Goal: Book appointment/travel/reservation

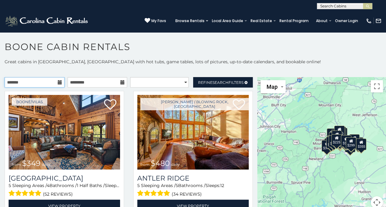
click at [48, 84] on input "text" at bounding box center [35, 82] width 60 height 10
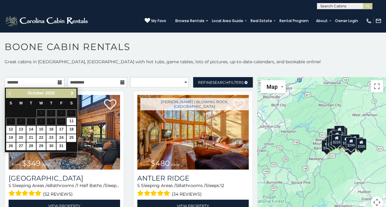
click at [73, 93] on span "Next" at bounding box center [72, 93] width 5 height 5
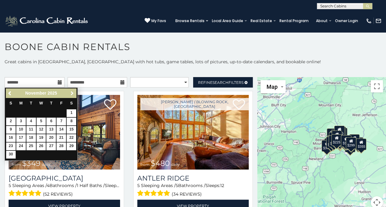
click at [73, 93] on span "Next" at bounding box center [72, 93] width 5 height 5
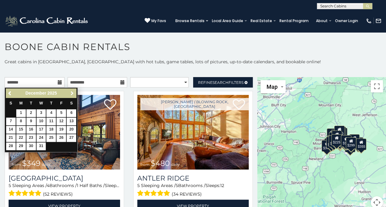
click at [73, 93] on span "Next" at bounding box center [72, 93] width 5 height 5
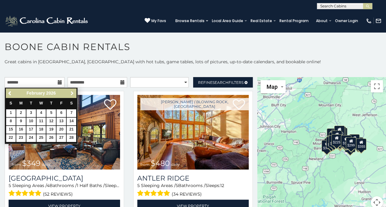
click at [73, 93] on span "Next" at bounding box center [72, 93] width 5 height 5
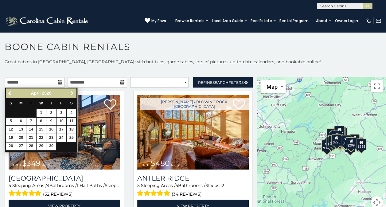
click at [73, 93] on span "Next" at bounding box center [72, 93] width 5 height 5
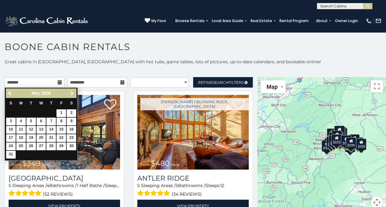
click at [73, 93] on span "Next" at bounding box center [72, 93] width 5 height 5
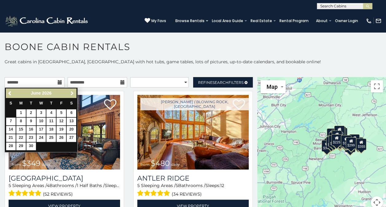
click at [73, 93] on span "Next" at bounding box center [72, 93] width 5 height 5
click at [73, 119] on link "11" at bounding box center [72, 122] width 10 height 8
type input "**********"
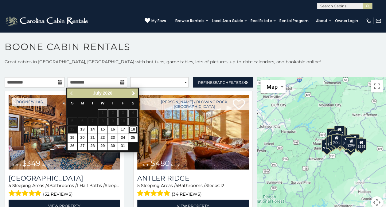
click at [132, 129] on link "18" at bounding box center [134, 130] width 10 height 8
type input "**********"
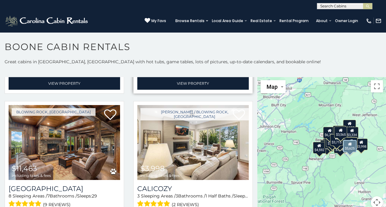
scroll to position [1322, 0]
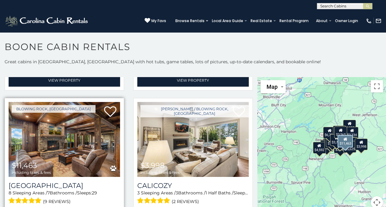
click at [74, 136] on img at bounding box center [65, 139] width 112 height 75
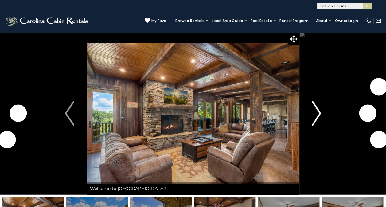
click at [318, 113] on img "Next" at bounding box center [316, 113] width 9 height 25
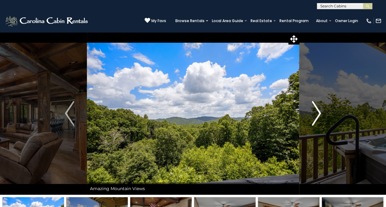
click at [318, 113] on img "Next" at bounding box center [316, 113] width 9 height 25
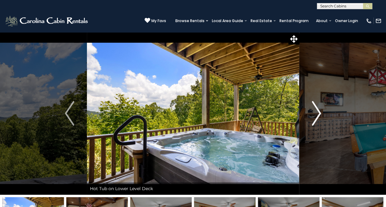
click at [318, 113] on img "Next" at bounding box center [316, 113] width 9 height 25
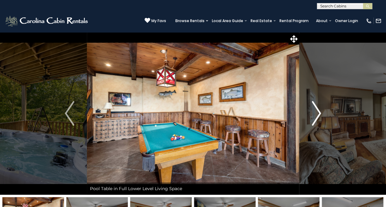
click at [318, 113] on img "Next" at bounding box center [316, 113] width 9 height 25
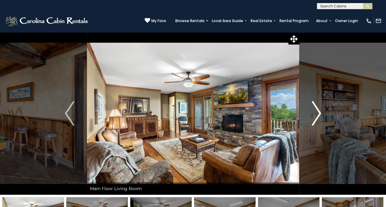
click at [318, 113] on img "Next" at bounding box center [316, 113] width 9 height 25
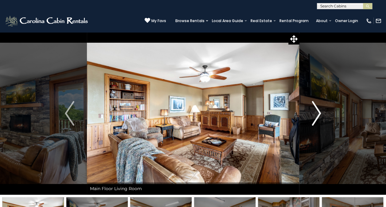
click at [318, 113] on img "Next" at bounding box center [316, 113] width 9 height 25
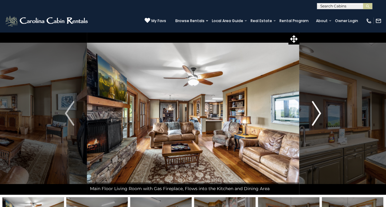
click at [318, 113] on img "Next" at bounding box center [316, 113] width 9 height 25
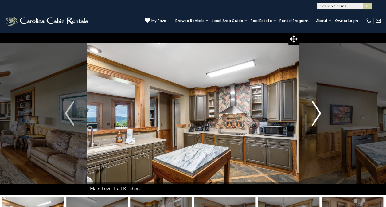
click at [318, 113] on img "Next" at bounding box center [316, 113] width 9 height 25
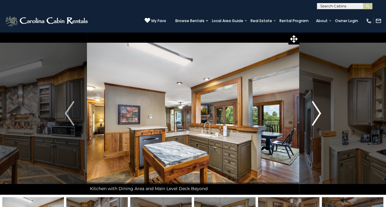
click at [318, 113] on img "Next" at bounding box center [316, 113] width 9 height 25
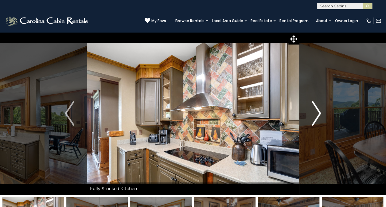
click at [318, 113] on img "Next" at bounding box center [316, 113] width 9 height 25
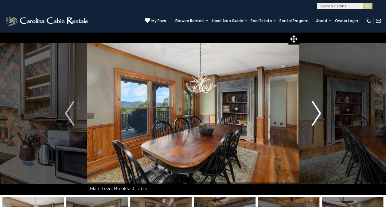
click at [318, 113] on img "Next" at bounding box center [316, 113] width 9 height 25
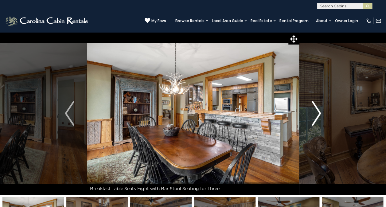
click at [318, 113] on img "Next" at bounding box center [316, 113] width 9 height 25
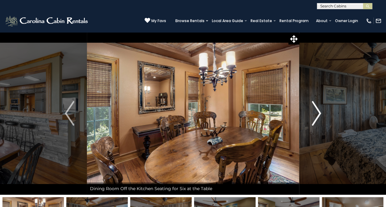
click at [318, 113] on img "Next" at bounding box center [316, 113] width 9 height 25
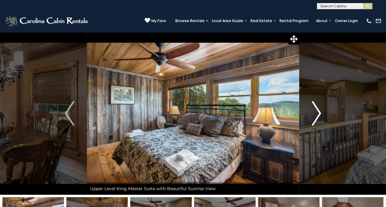
click at [318, 113] on img "Next" at bounding box center [316, 113] width 9 height 25
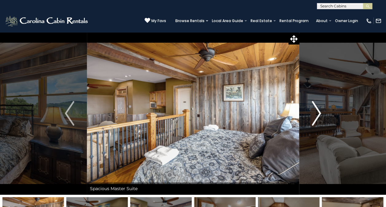
click at [318, 113] on img "Next" at bounding box center [316, 113] width 9 height 25
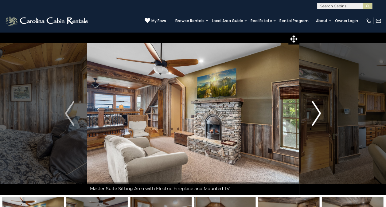
click at [318, 113] on img "Next" at bounding box center [316, 113] width 9 height 25
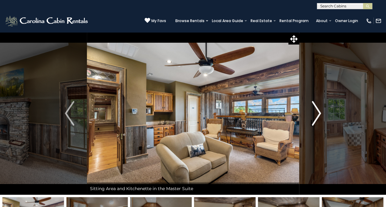
click at [318, 113] on img "Next" at bounding box center [316, 113] width 9 height 25
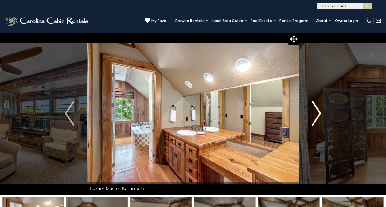
click at [318, 113] on img "Next" at bounding box center [316, 113] width 9 height 25
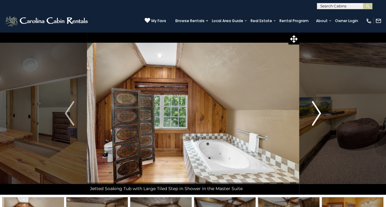
click at [318, 113] on img "Next" at bounding box center [316, 113] width 9 height 25
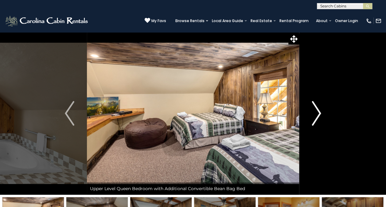
click at [318, 113] on img "Next" at bounding box center [316, 113] width 9 height 25
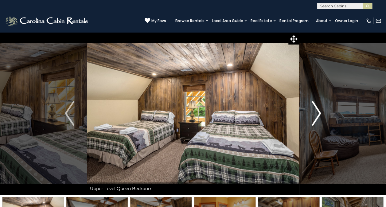
click at [318, 113] on img "Next" at bounding box center [316, 113] width 9 height 25
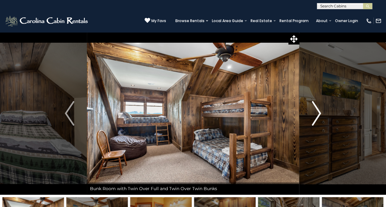
click at [318, 113] on img "Next" at bounding box center [316, 113] width 9 height 25
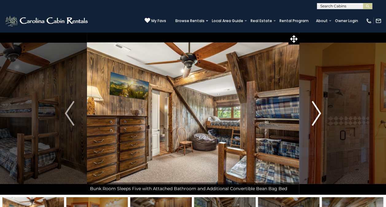
click at [318, 113] on img "Next" at bounding box center [316, 113] width 9 height 25
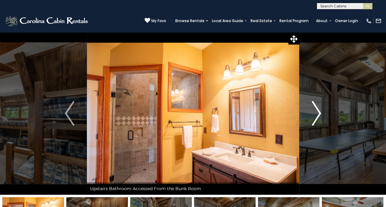
click at [318, 113] on img "Next" at bounding box center [316, 113] width 9 height 25
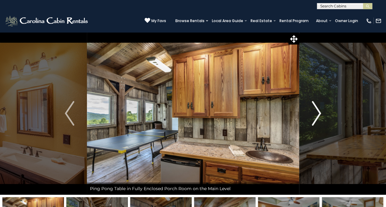
click at [318, 113] on img "Next" at bounding box center [316, 113] width 9 height 25
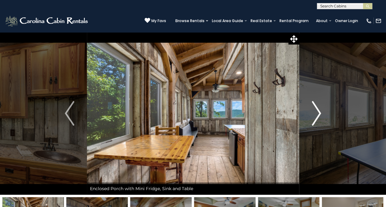
click at [318, 113] on img "Next" at bounding box center [316, 113] width 9 height 25
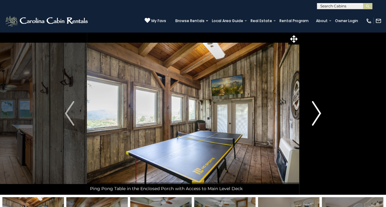
click at [318, 113] on img "Next" at bounding box center [316, 113] width 9 height 25
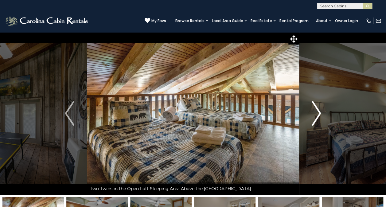
click at [318, 113] on img "Next" at bounding box center [316, 113] width 9 height 25
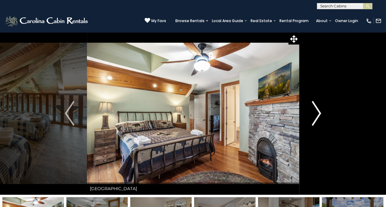
click at [318, 113] on img "Next" at bounding box center [316, 113] width 9 height 25
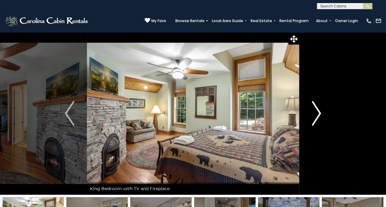
click at [318, 113] on img "Next" at bounding box center [316, 113] width 9 height 25
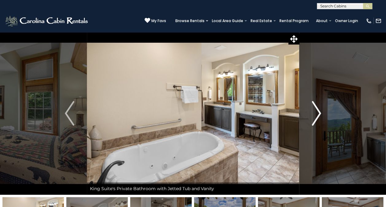
click at [318, 113] on img "Next" at bounding box center [316, 113] width 9 height 25
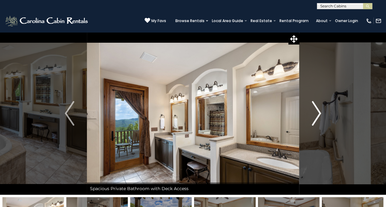
click at [318, 113] on img "Next" at bounding box center [316, 113] width 9 height 25
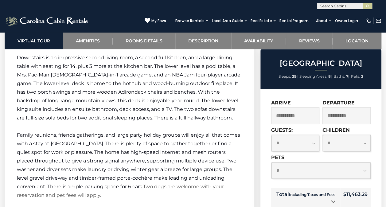
scroll to position [1506, 0]
